Goal: Find specific page/section: Find specific page/section

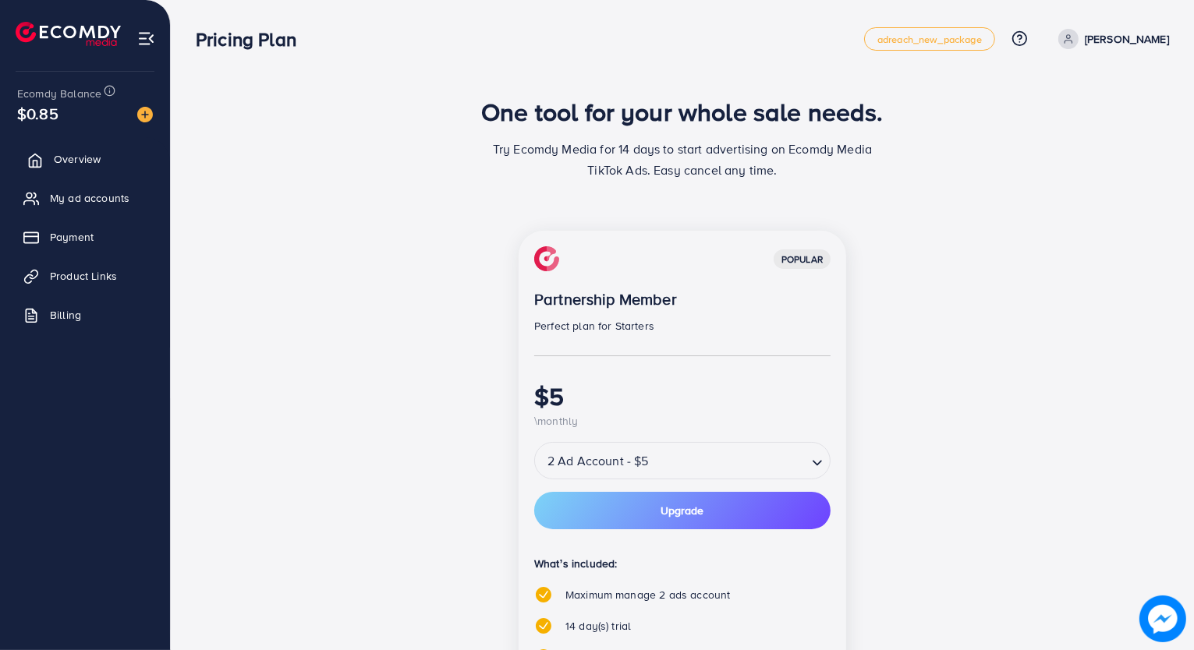
click at [54, 157] on span "Overview" at bounding box center [77, 159] width 47 height 16
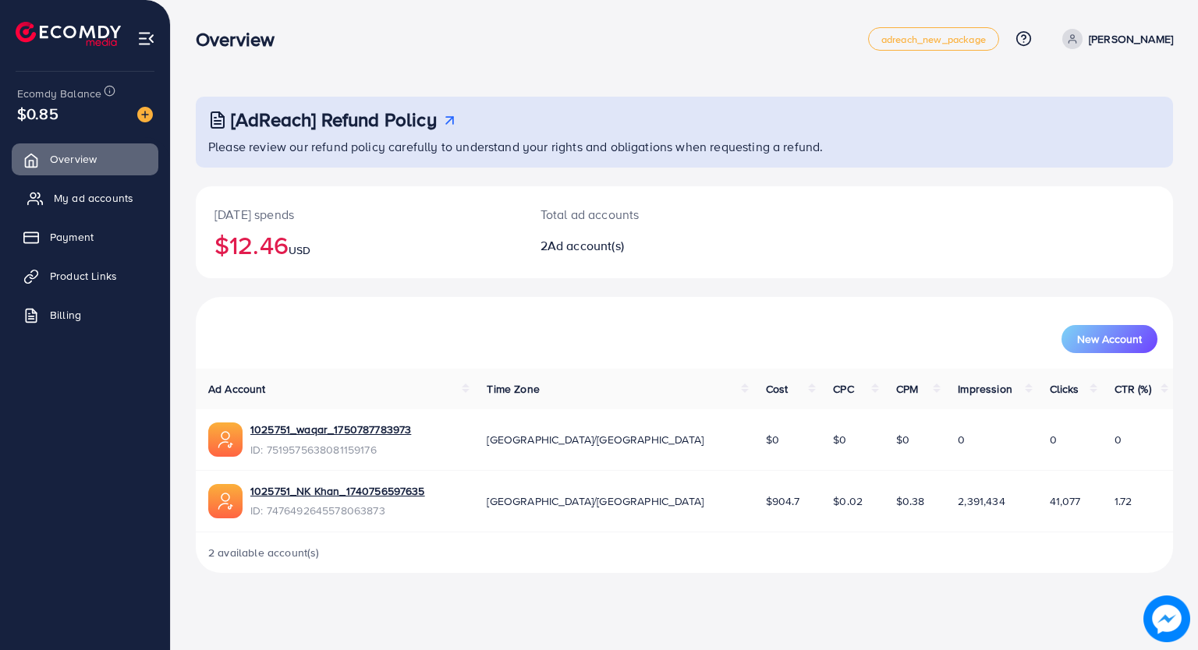
click at [109, 203] on span "My ad accounts" at bounding box center [94, 198] width 80 height 16
